Goal: Information Seeking & Learning: Learn about a topic

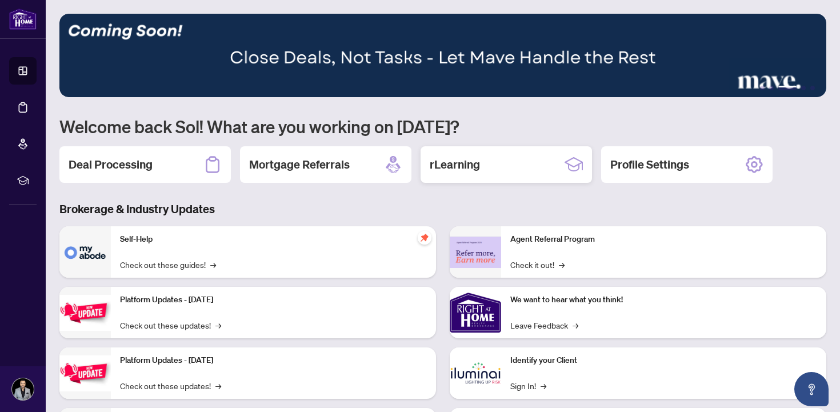
click at [498, 166] on div "rLearning" at bounding box center [505, 164] width 171 height 37
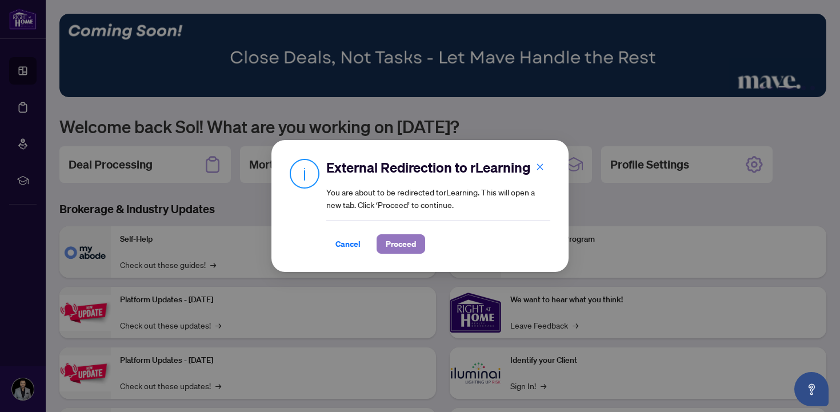
click at [394, 248] on span "Proceed" at bounding box center [401, 244] width 30 height 18
